Goal: Book appointment/travel/reservation

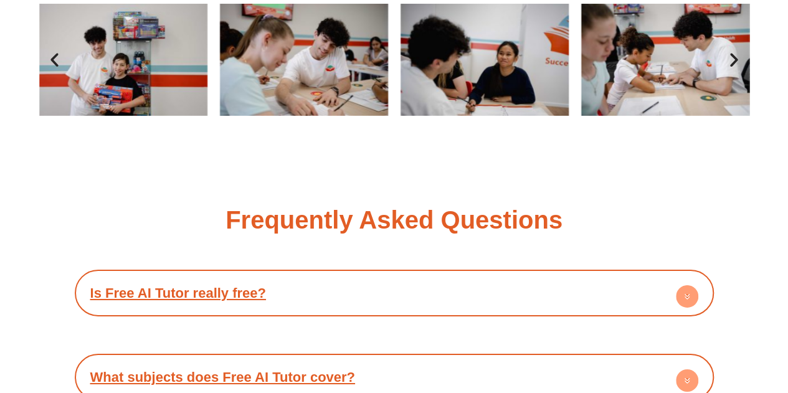
scroll to position [1998, 0]
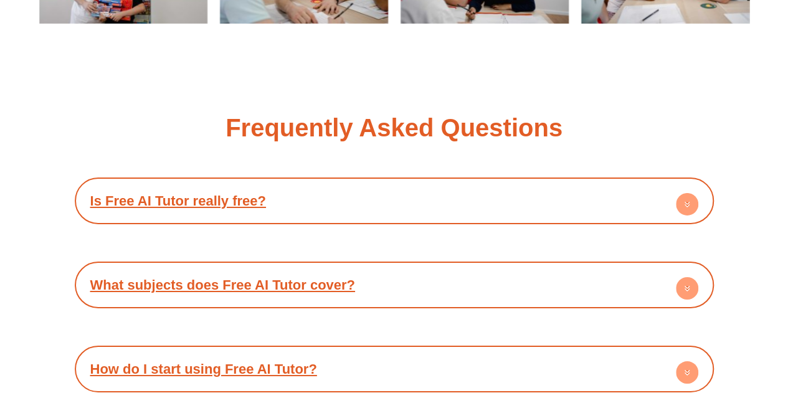
scroll to position [2096, 0]
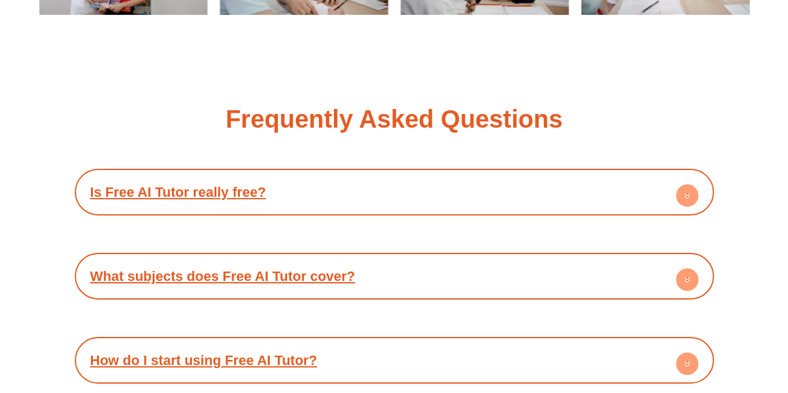
click at [694, 194] on circle at bounding box center [687, 195] width 22 height 22
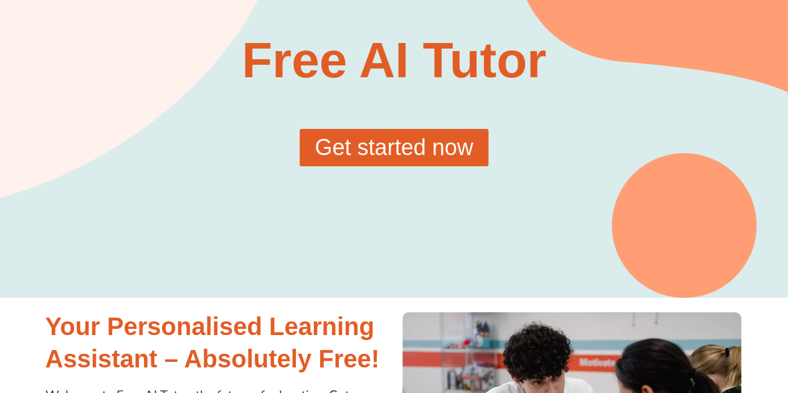
scroll to position [0, 0]
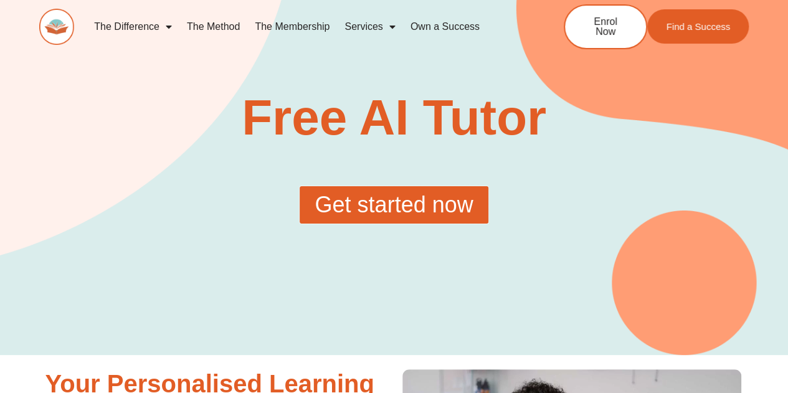
click at [414, 210] on span "Get started now" at bounding box center [394, 205] width 158 height 22
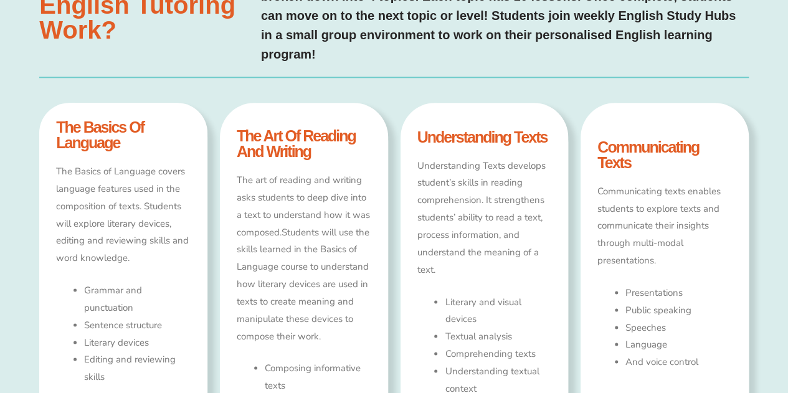
scroll to position [656, 0]
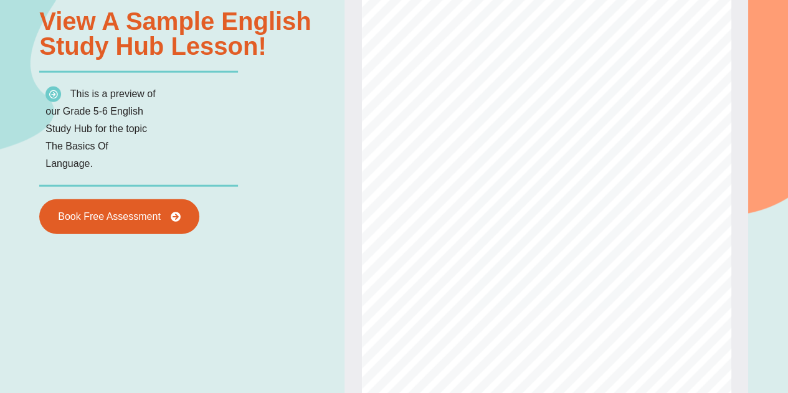
scroll to position [1444, 0]
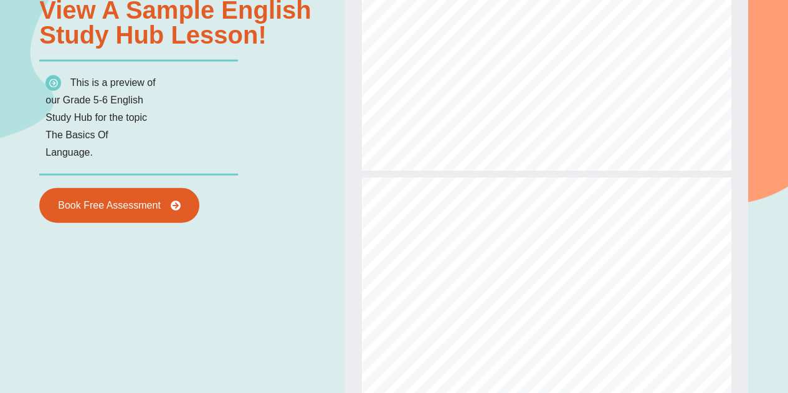
type input "*"
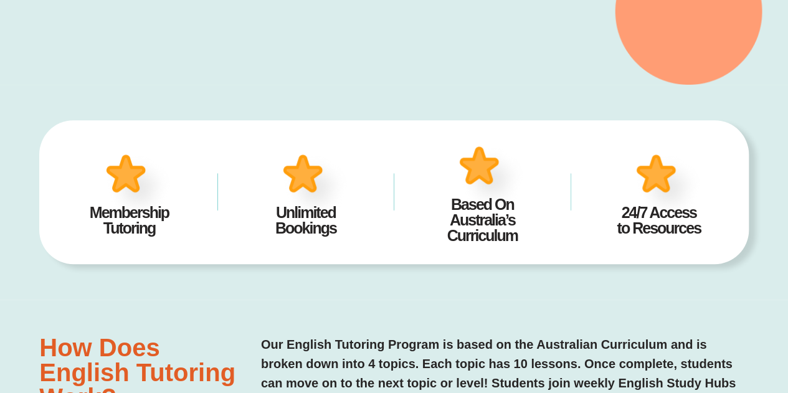
scroll to position [0, 0]
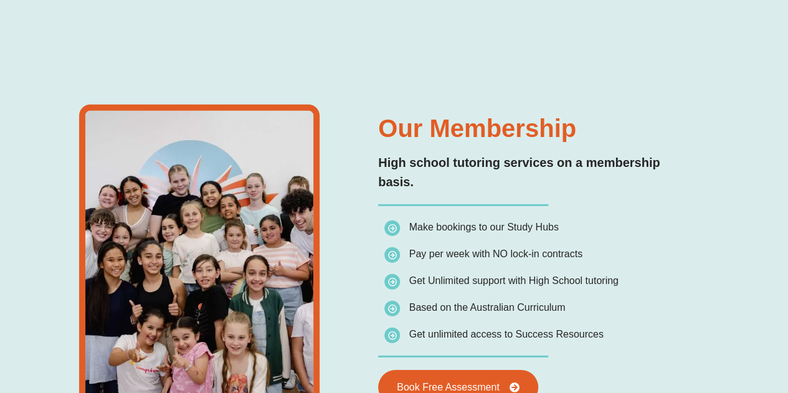
scroll to position [4088, 0]
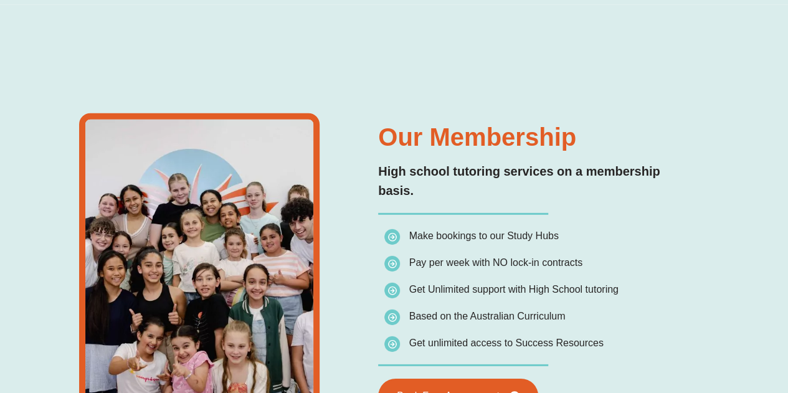
drag, startPoint x: 470, startPoint y: 179, endPoint x: 584, endPoint y: 180, distance: 114.0
click at [584, 254] on li "Pay per week with NO lock-in contracts" at bounding box center [501, 265] width 234 height 22
click at [572, 257] on span "Pay per week with NO lock-in contracts" at bounding box center [495, 262] width 173 height 11
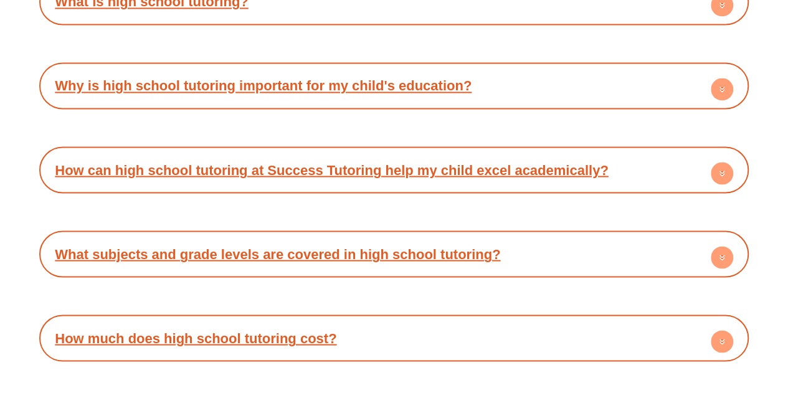
scroll to position [5748, 0]
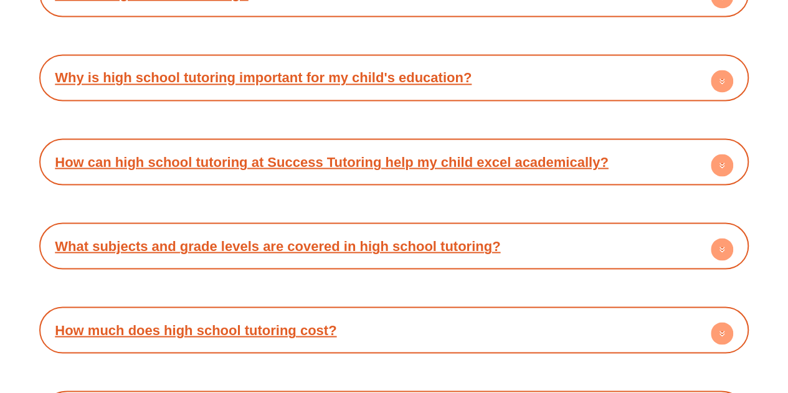
click at [594, 313] on h4 "How much does high school tutoring cost?" at bounding box center [393, 330] width 697 height 34
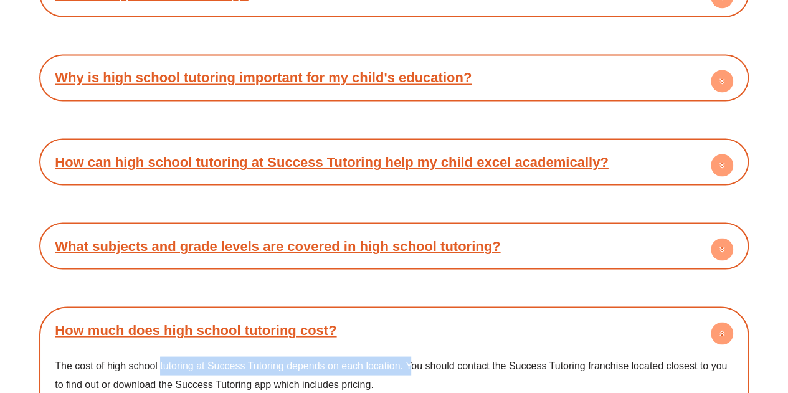
drag, startPoint x: 159, startPoint y: 272, endPoint x: 412, endPoint y: 275, distance: 252.9
click at [412, 356] on p "The cost of high school tutoring at Success Tutoring depends on each location. …" at bounding box center [394, 374] width 678 height 37
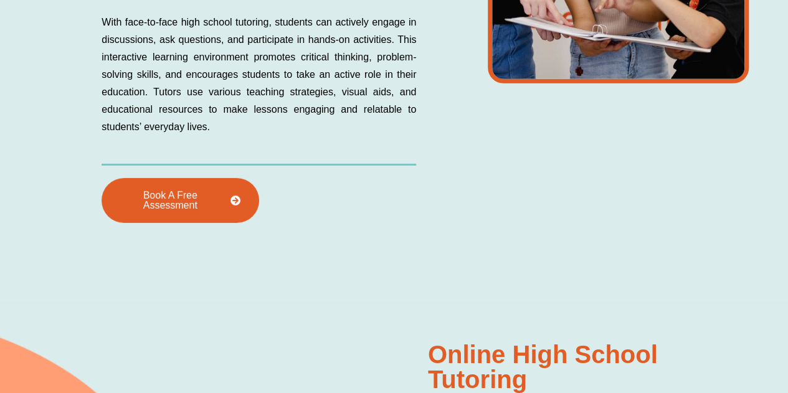
scroll to position [1836, 0]
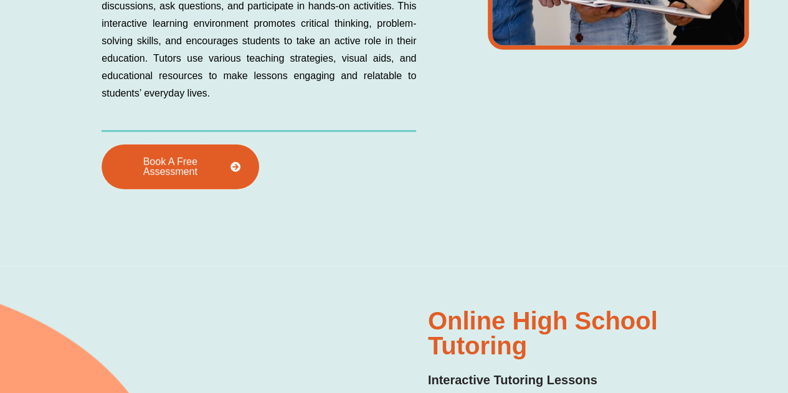
click at [167, 157] on span "Book A Free Assessment" at bounding box center [170, 167] width 100 height 20
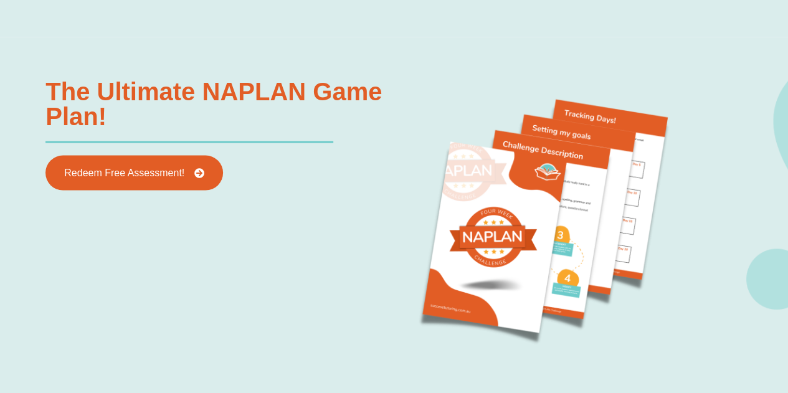
scroll to position [1191, 0]
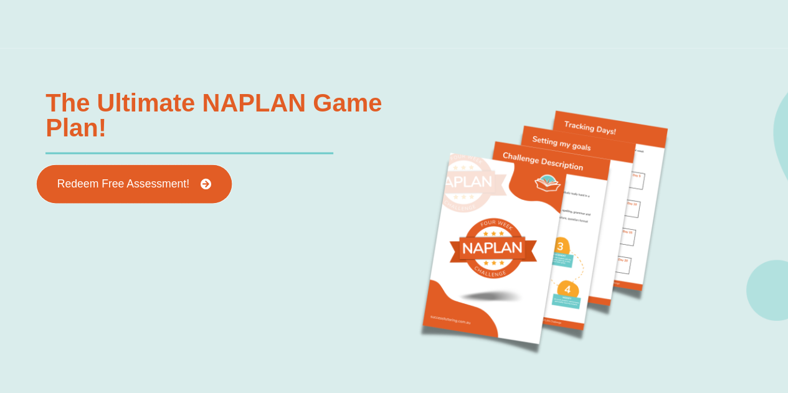
click at [192, 184] on span "Redeem Free Assessment!" at bounding box center [134, 184] width 154 height 11
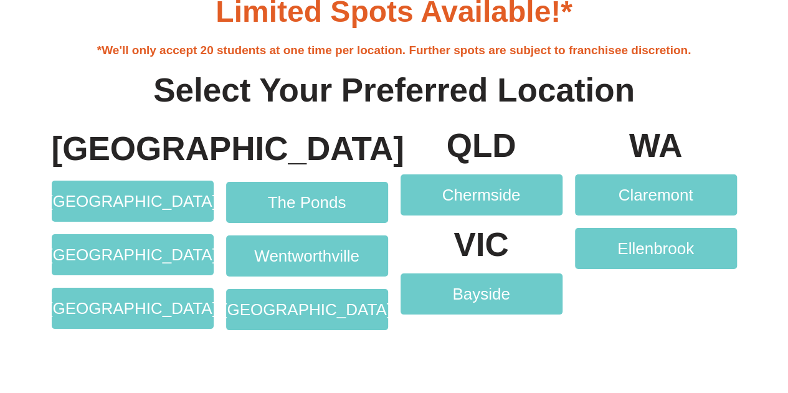
scroll to position [2280, 0]
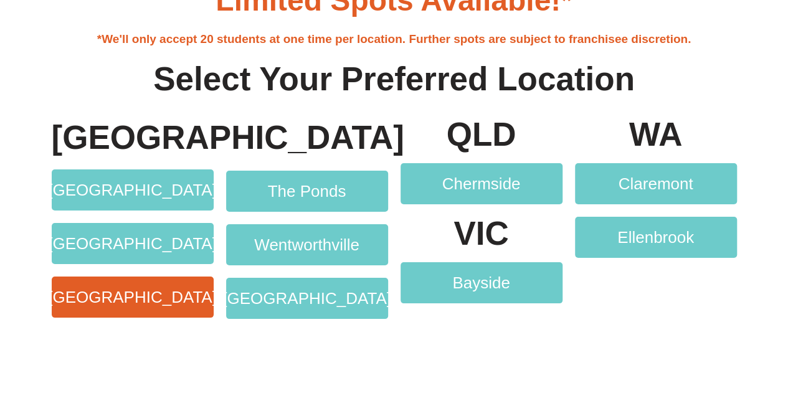
click at [123, 300] on span "[GEOGRAPHIC_DATA]" at bounding box center [132, 297] width 169 height 16
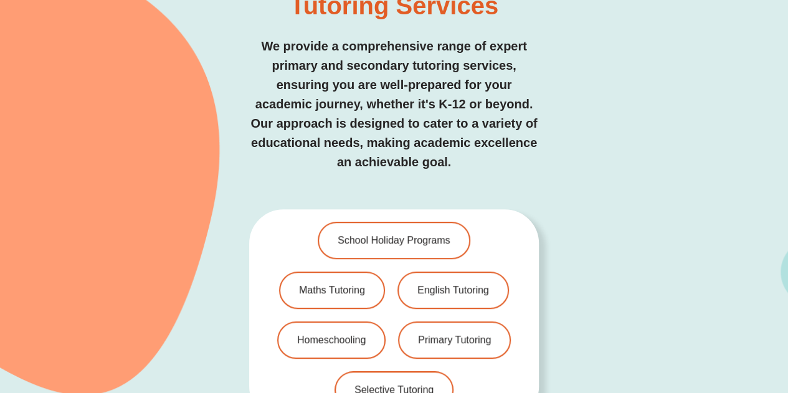
scroll to position [2629, 0]
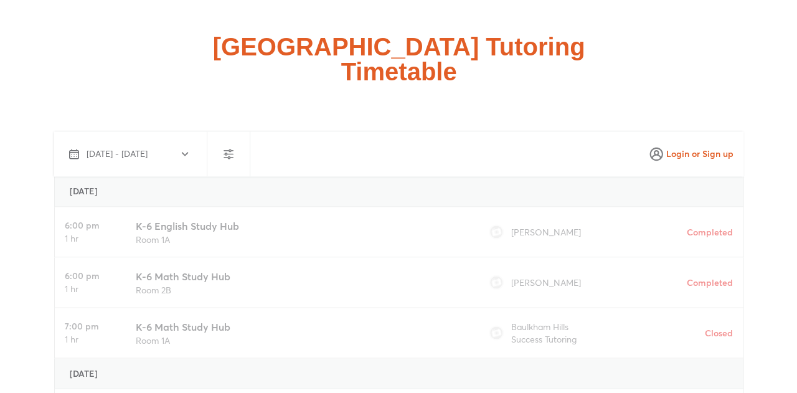
scroll to position [3338, 0]
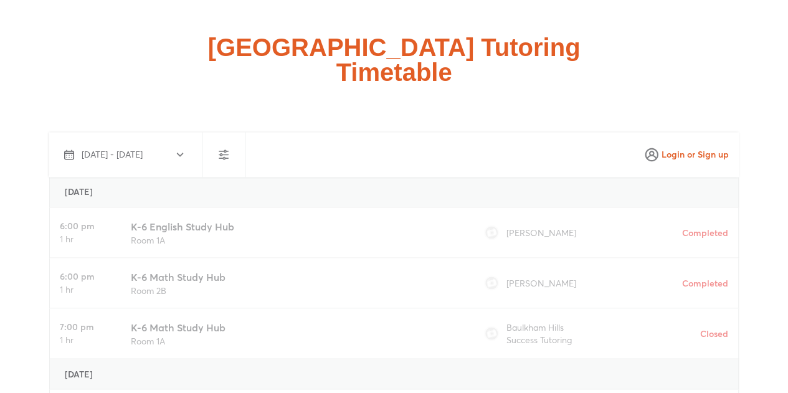
click at [167, 140] on button "Oct 15 - Nov 13, 2025" at bounding box center [123, 155] width 138 height 30
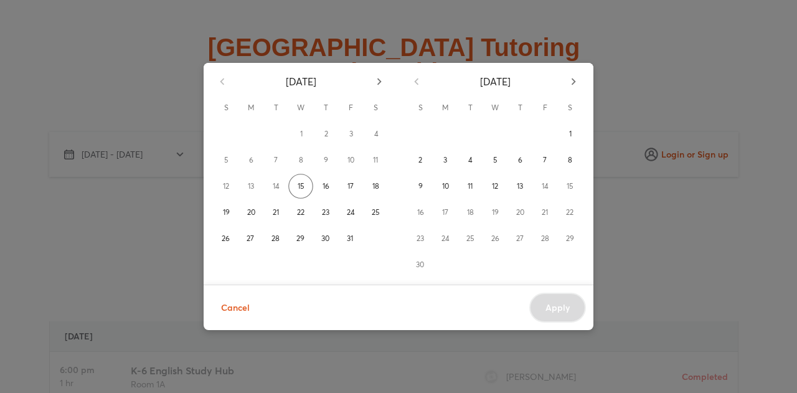
click at [543, 39] on div "October 2025 S M T W T F S 1 2 3 4 5 6 7 8 9 10 11 12 13 14 15 16 17 18 19 20 2…" at bounding box center [398, 196] width 797 height 393
click at [710, 116] on div "October 2025 S M T W T F S 1 2 3 4 5 6 7 8 9 10 11 12 13 14 15 16 17 18 19 20 2…" at bounding box center [398, 196] width 797 height 393
click at [709, 98] on div "October 2025 S M T W T F S 1 2 3 4 5 6 7 8 9 10 11 12 13 14 15 16 17 18 19 20 2…" at bounding box center [398, 196] width 797 height 393
click at [301, 186] on span "15" at bounding box center [301, 186] width 7 height 12
click at [449, 32] on div "October 2025 S M T W T F S 1 2 3 4 5 6 7 8 9 10 11 12 13 14 15 16 17 18 19 20 2…" at bounding box center [398, 196] width 797 height 393
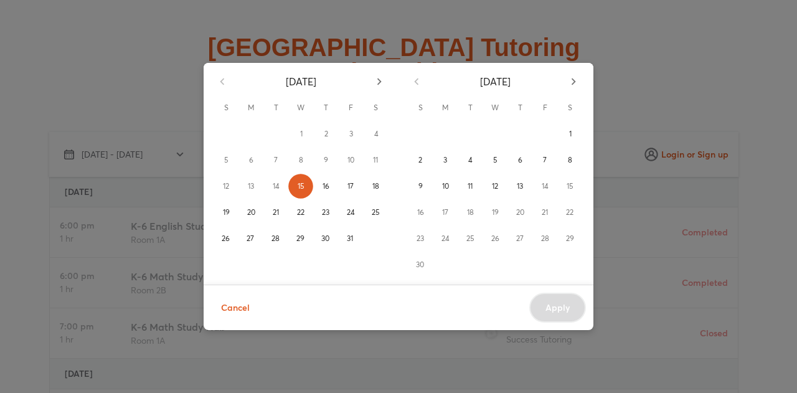
click at [787, 287] on div "October 2025 S M T W T F S 1 2 3 4 5 6 7 8 9 10 11 12 13 14 15 16 17 18 19 20 2…" at bounding box center [398, 196] width 797 height 393
click at [234, 298] on button "Cancel" at bounding box center [235, 308] width 49 height 31
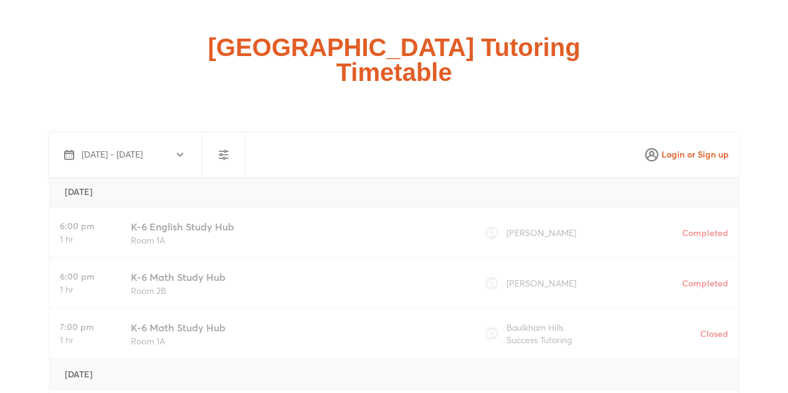
click at [222, 147] on icon "button" at bounding box center [223, 154] width 15 height 15
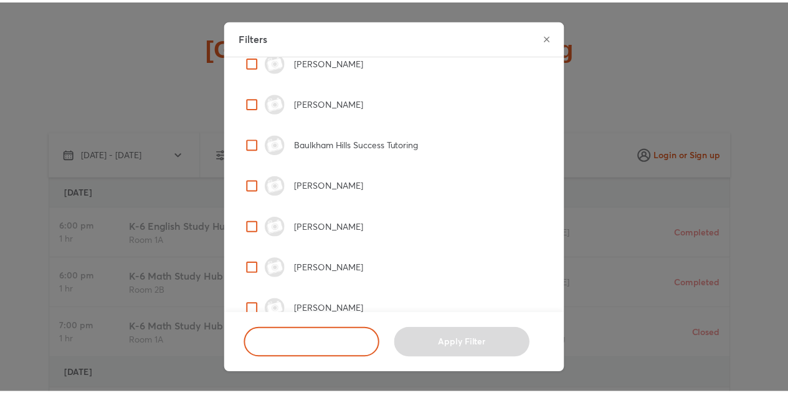
scroll to position [0, 0]
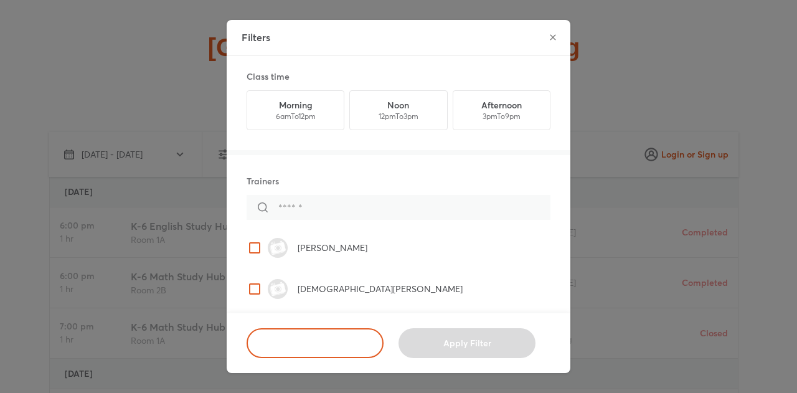
click at [498, 107] on label "button" at bounding box center [495, 110] width 97 height 39
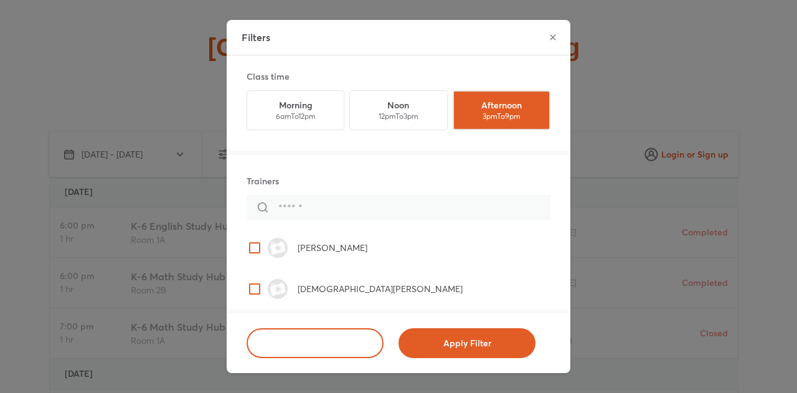
click at [496, 336] on button "Apply Filter" at bounding box center [467, 343] width 137 height 30
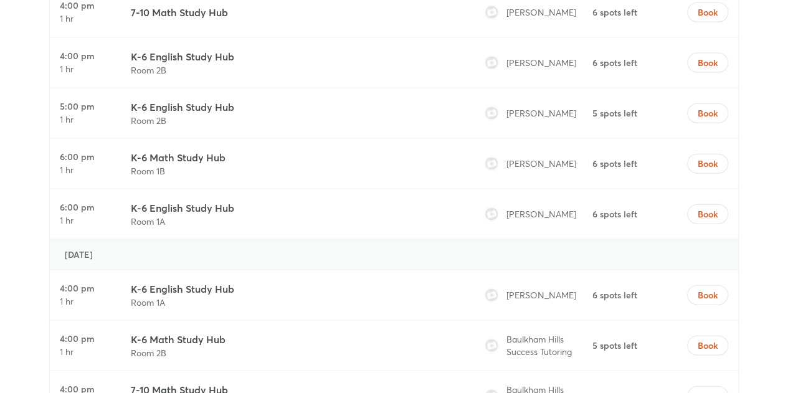
scroll to position [3774, 0]
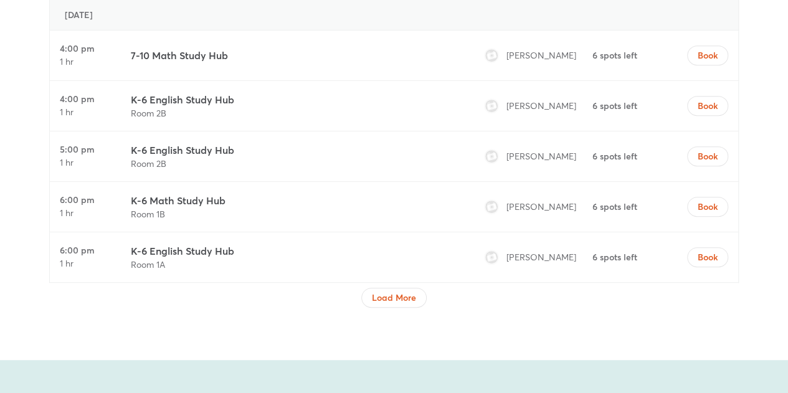
scroll to position [4931, 0]
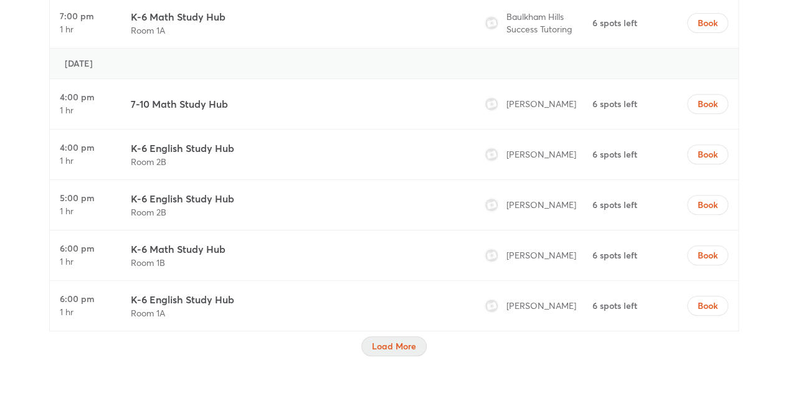
click at [390, 340] on span "Load More" at bounding box center [394, 346] width 44 height 12
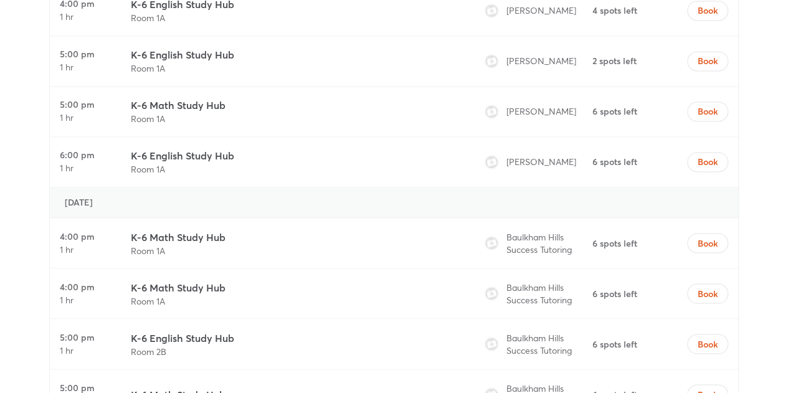
scroll to position [5723, 0]
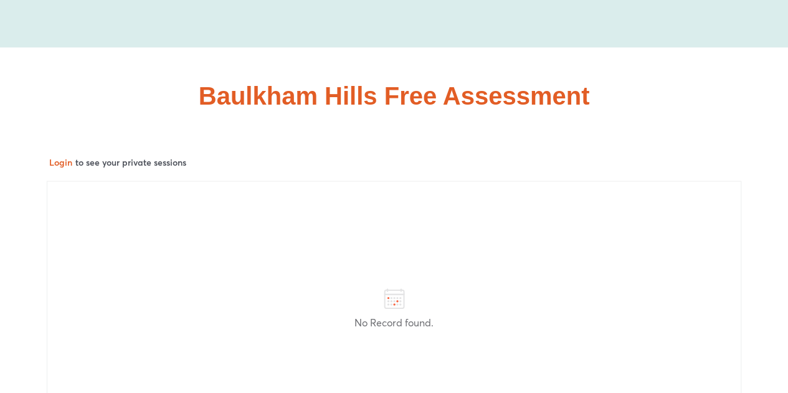
scroll to position [8203, 0]
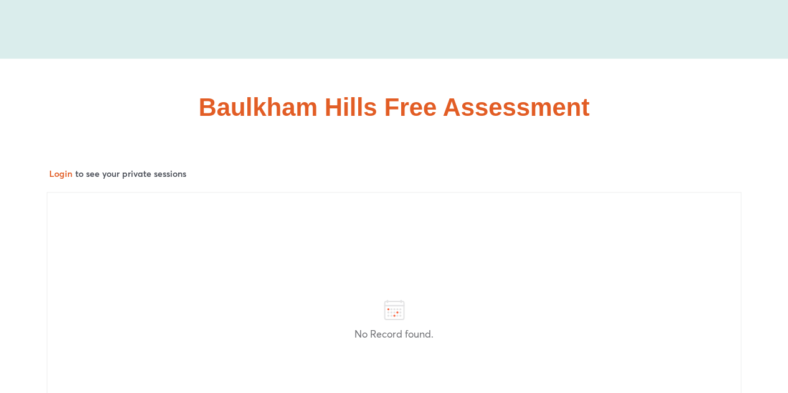
click at [627, 166] on div "Login to see your private sessions" at bounding box center [394, 172] width 690 height 13
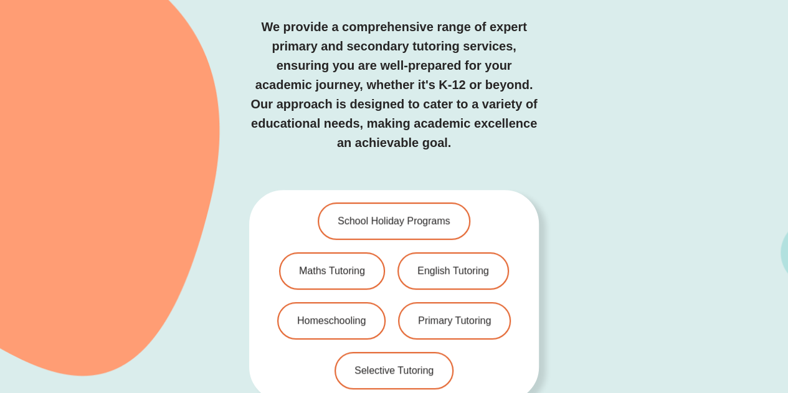
scroll to position [2639, 0]
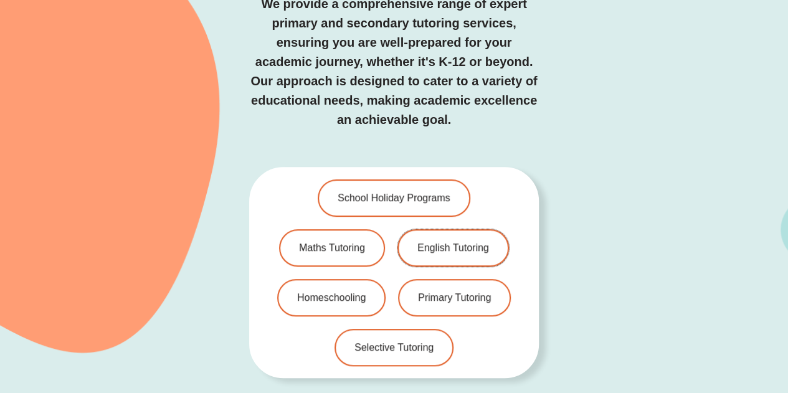
click at [480, 243] on span "English Tutoring" at bounding box center [453, 248] width 72 height 10
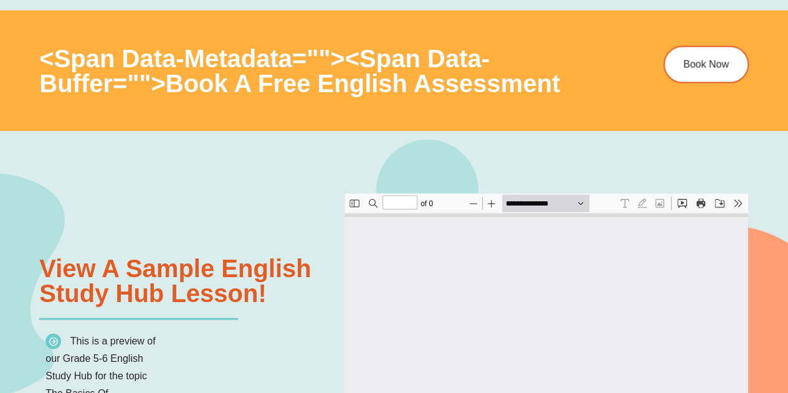
type input "*"
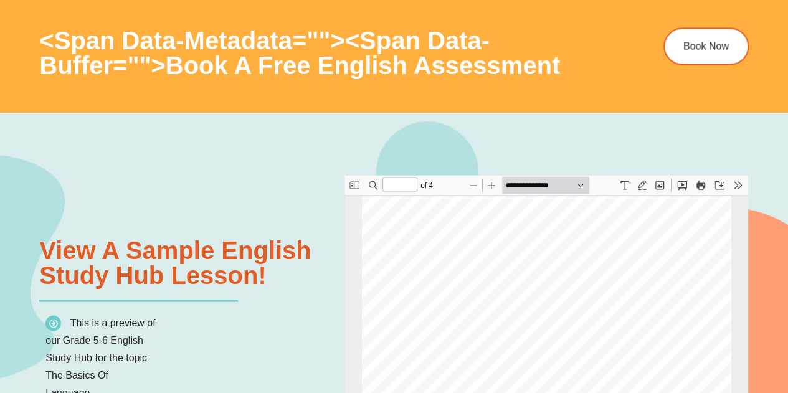
scroll to position [1180, 0]
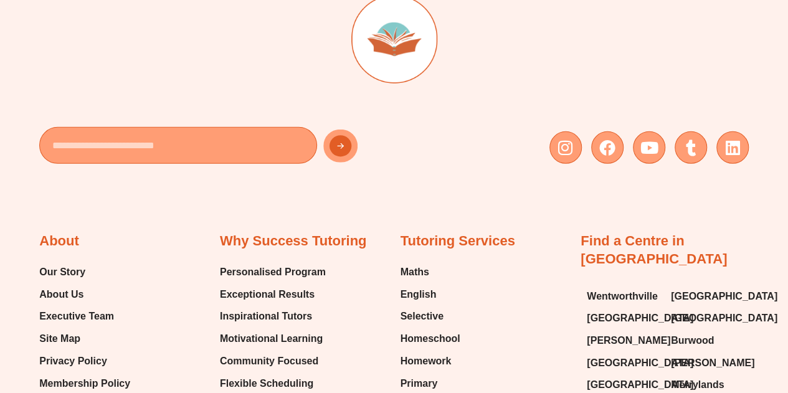
scroll to position [3203, 0]
